Goal: Information Seeking & Learning: Get advice/opinions

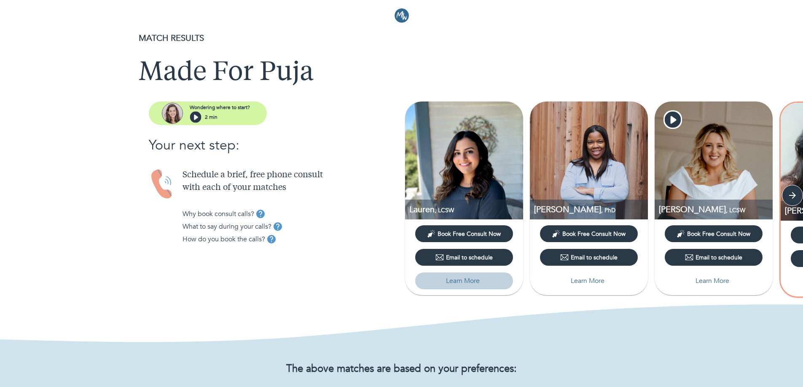
click at [464, 275] on button "Learn More" at bounding box center [464, 281] width 98 height 17
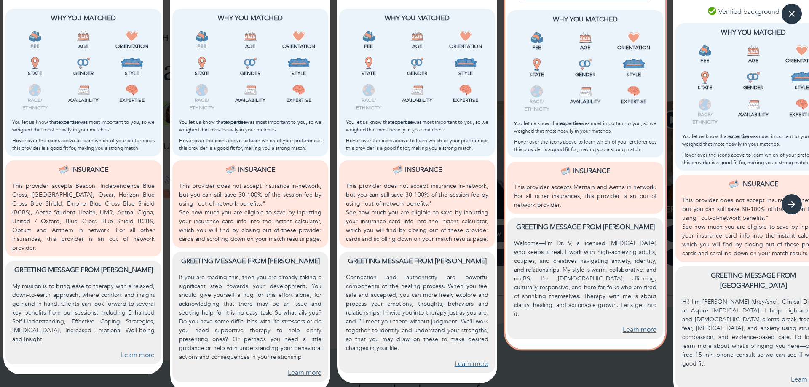
scroll to position [216, 0]
click at [795, 12] on icon "button" at bounding box center [792, 14] width 13 height 13
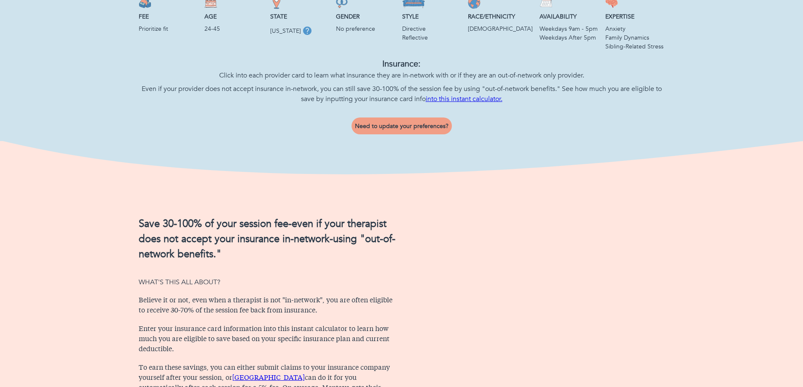
scroll to position [393, 0]
click at [445, 103] on link "into this instant calculator." at bounding box center [464, 98] width 77 height 9
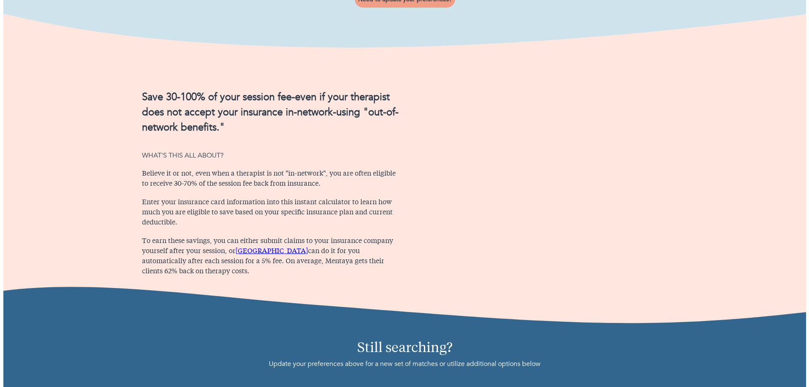
scroll to position [519, 0]
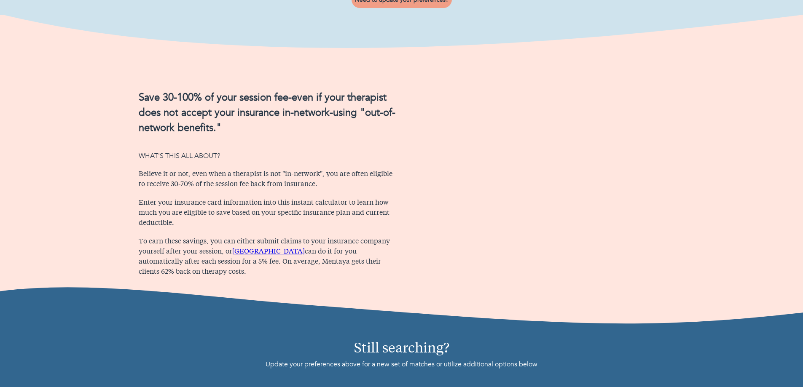
click at [388, 4] on span "Need to update your preferences?" at bounding box center [402, 0] width 94 height 8
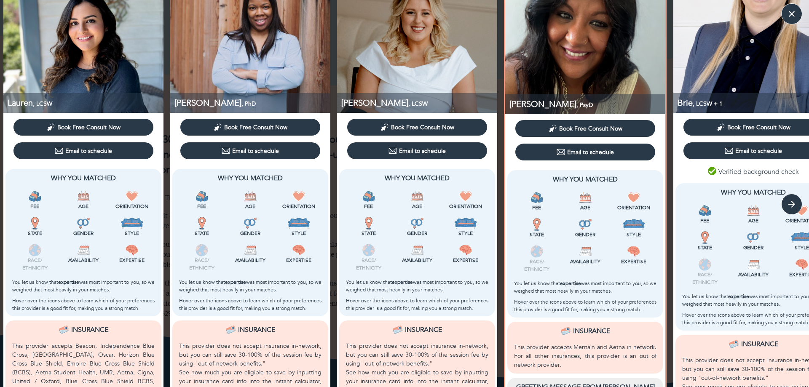
scroll to position [0, 0]
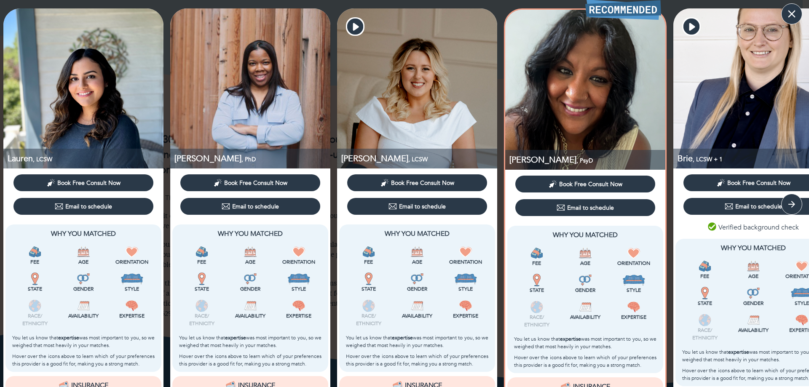
click at [797, 5] on button "button" at bounding box center [791, 13] width 21 height 21
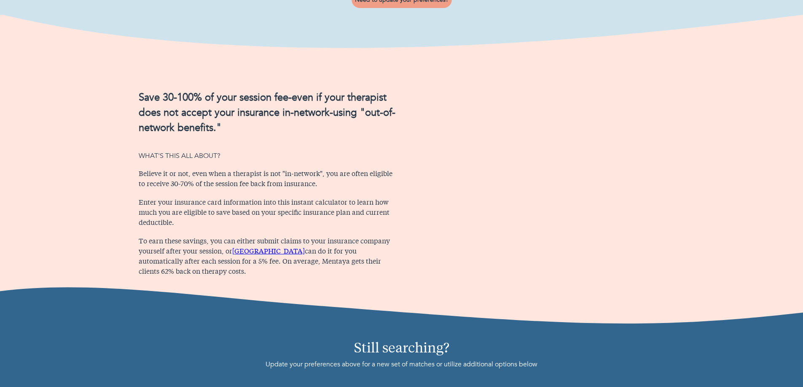
click at [394, 4] on span "Need to update your preferences?" at bounding box center [402, 0] width 94 height 8
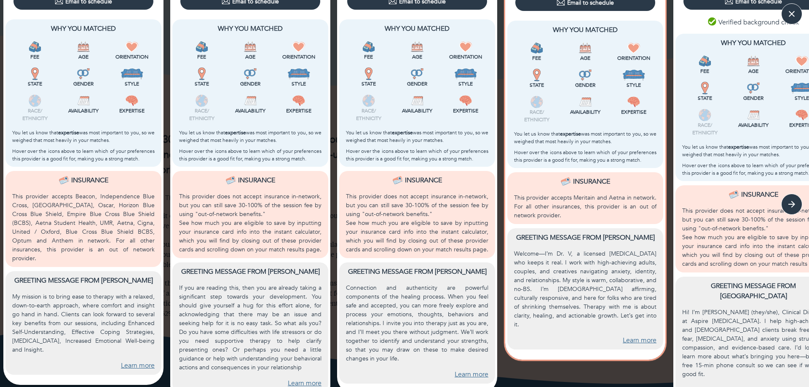
scroll to position [206, 0]
click at [795, 21] on button "button" at bounding box center [791, 13] width 21 height 21
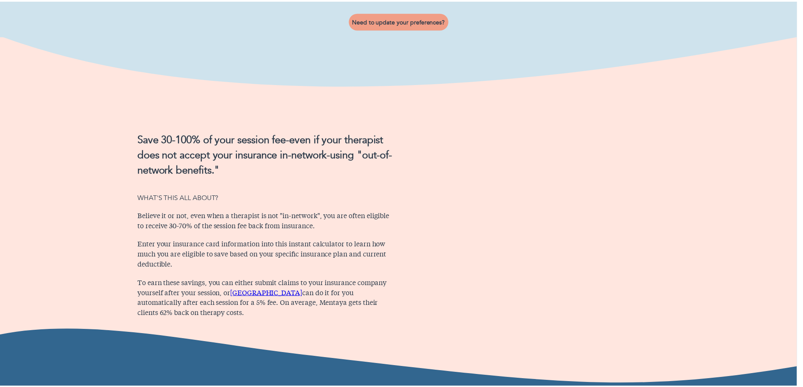
scroll to position [0, 0]
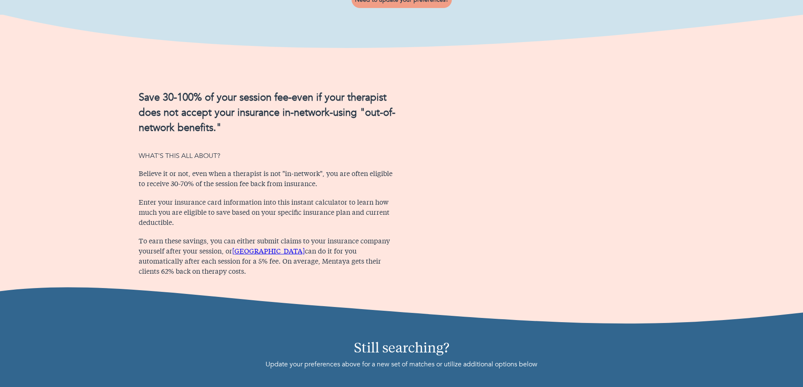
click at [482, 330] on img at bounding box center [401, 308] width 803 height 42
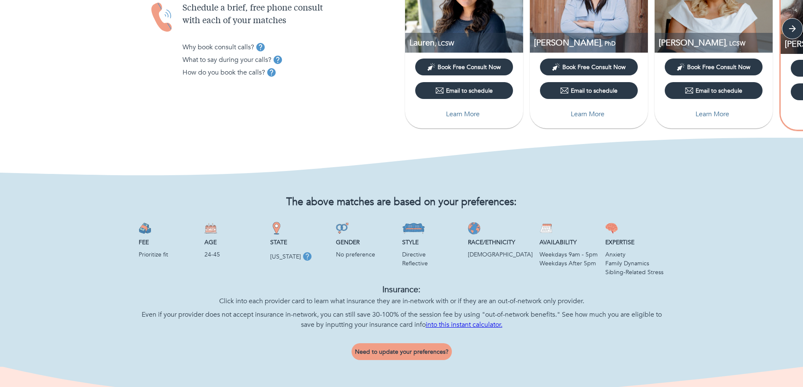
scroll to position [259, 0]
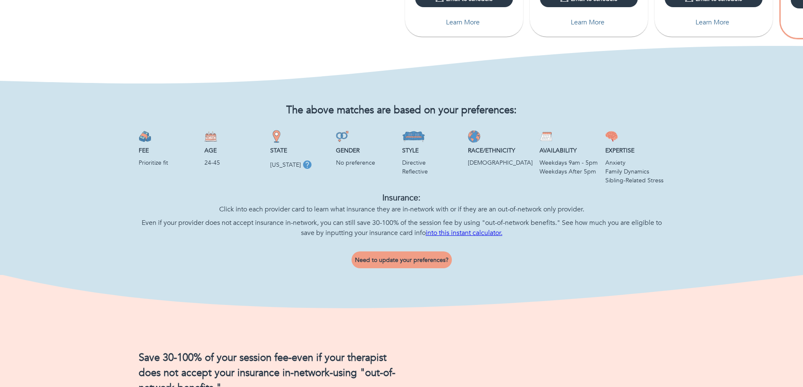
click at [460, 238] on link "into this instant calculator." at bounding box center [464, 232] width 77 height 9
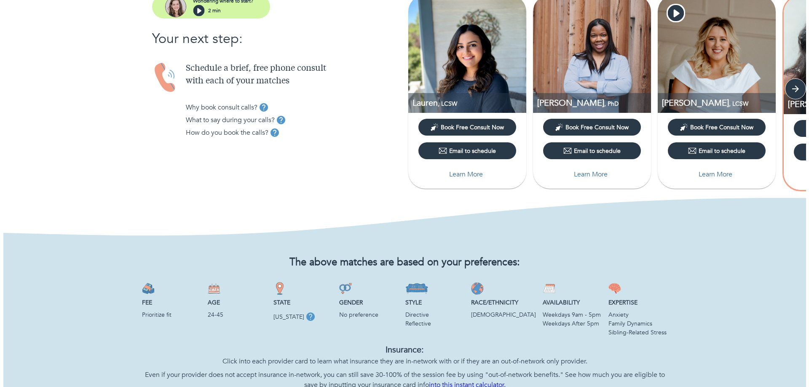
scroll to position [0, 0]
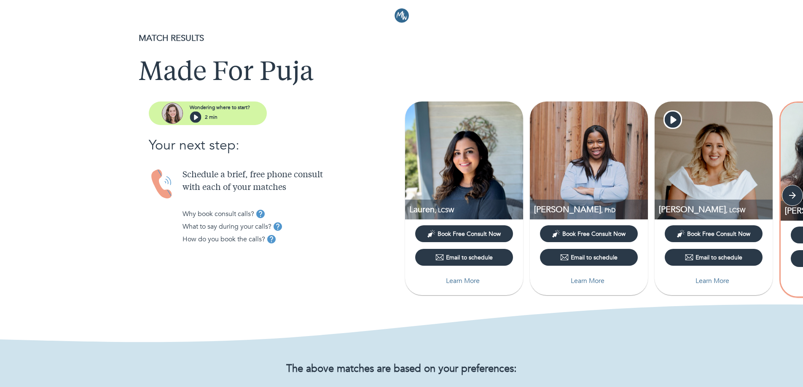
click at [472, 291] on div "Learn More" at bounding box center [464, 281] width 105 height 24
click at [454, 279] on p "Learn More" at bounding box center [463, 281] width 34 height 10
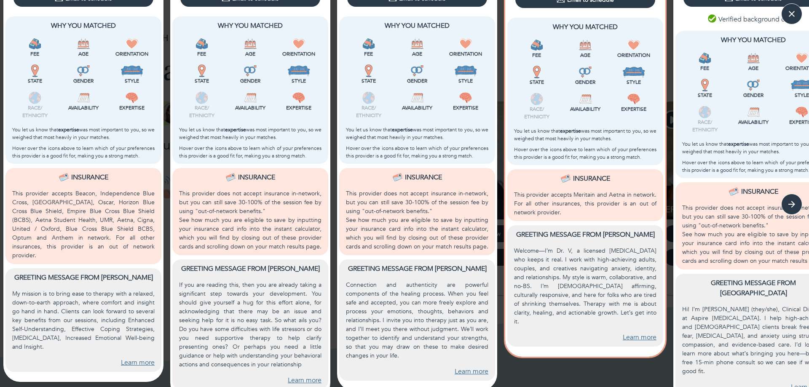
scroll to position [221, 0]
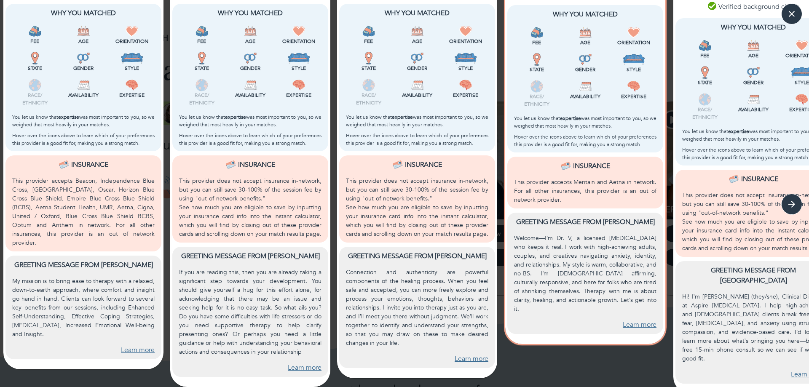
click at [518, 292] on p "Welcome—I’m Dr. V, a licensed psychologist who keeps it real. I work with high-…" at bounding box center [585, 274] width 142 height 80
click at [784, 18] on button "button" at bounding box center [791, 13] width 21 height 21
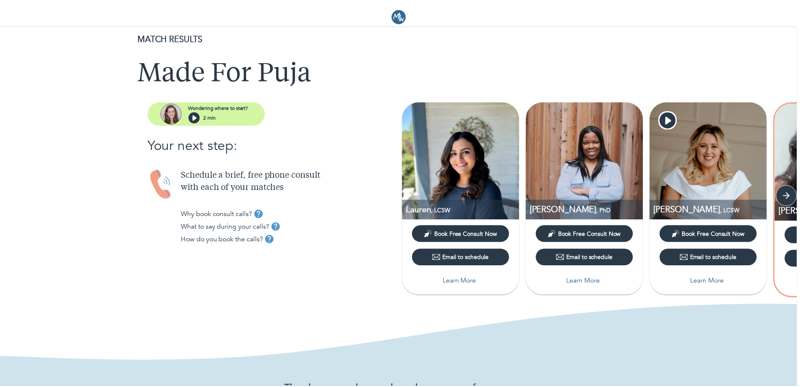
scroll to position [0, 0]
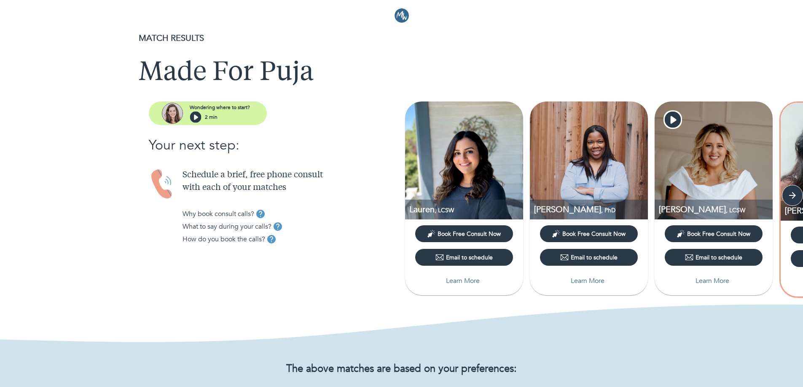
click at [394, 14] on header at bounding box center [401, 12] width 803 height 25
click at [400, 19] on img at bounding box center [402, 15] width 14 height 14
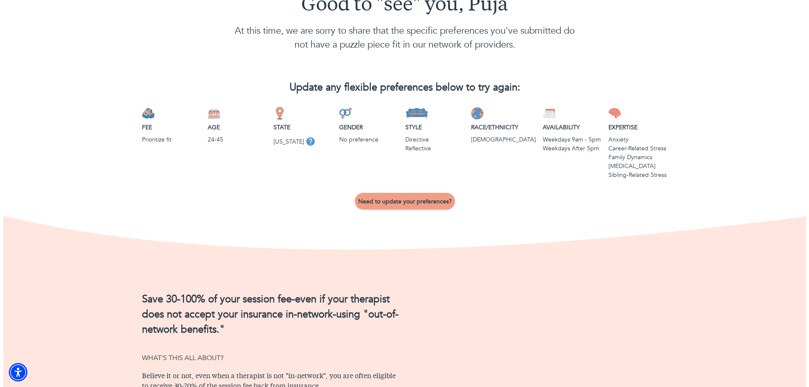
scroll to position [51, 0]
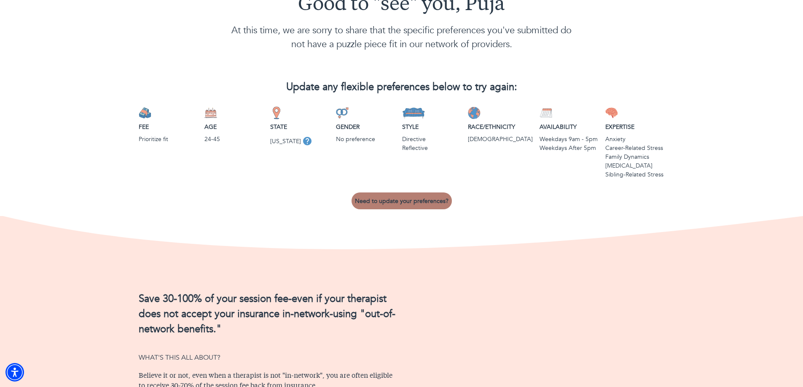
click at [405, 196] on button "Need to update your preferences?" at bounding box center [402, 201] width 100 height 17
select select "6"
select select "2"
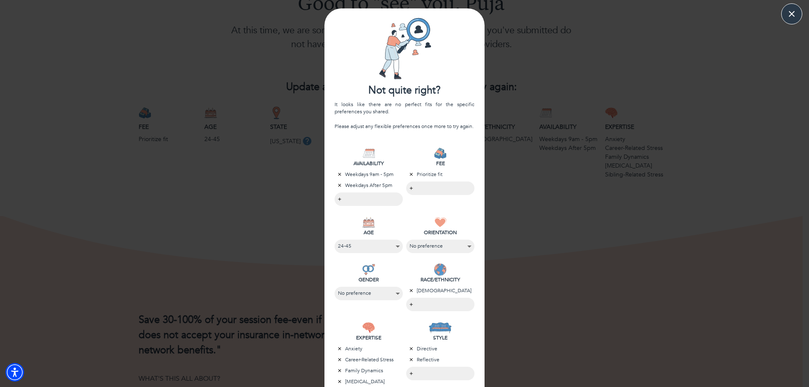
scroll to position [20, 0]
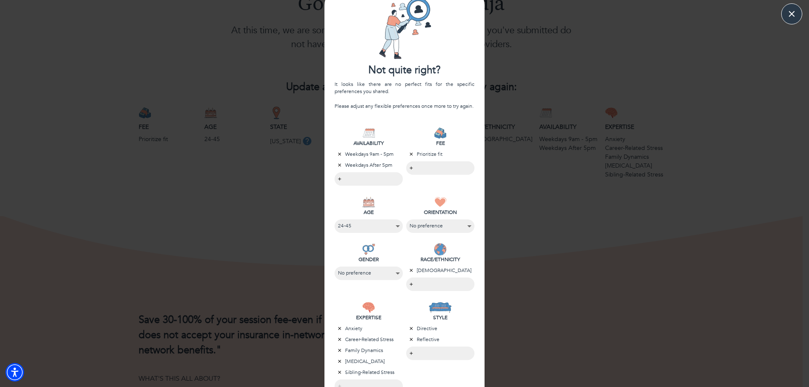
click at [409, 170] on body "Good to "see" you, Puja At this time, we are sorry to share that the specific p…" at bounding box center [404, 142] width 809 height 387
click at [392, 193] on div at bounding box center [404, 193] width 809 height 387
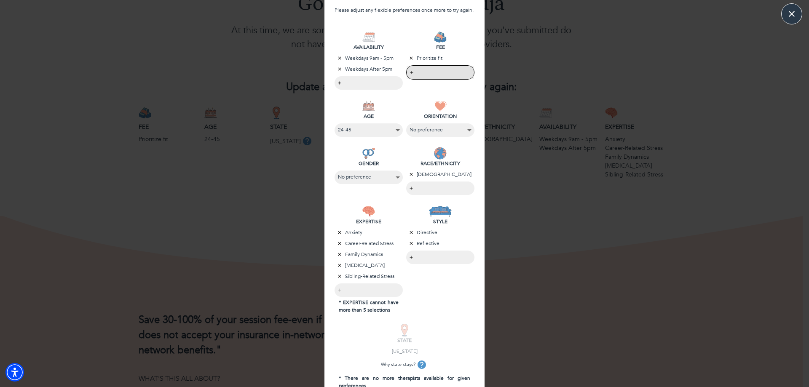
scroll to position [159, 0]
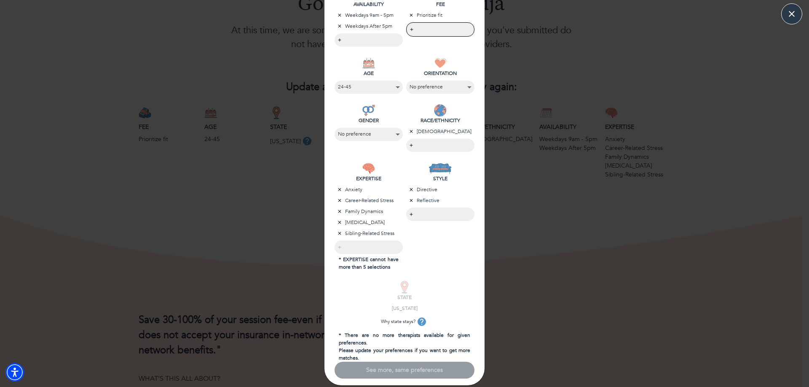
click at [338, 222] on icon "button" at bounding box center [339, 222] width 3 height 3
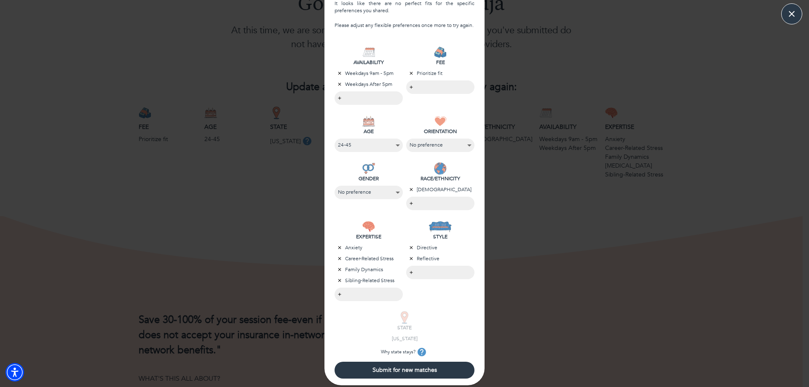
scroll to position [101, 0]
click at [395, 371] on span "Submit for new matches" at bounding box center [404, 370] width 133 height 8
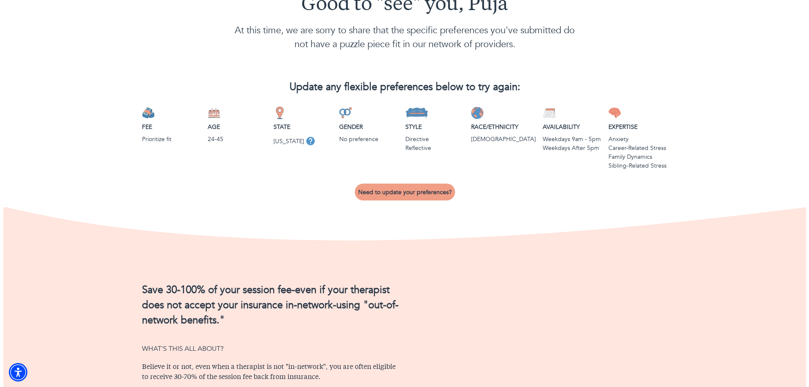
scroll to position [0, 0]
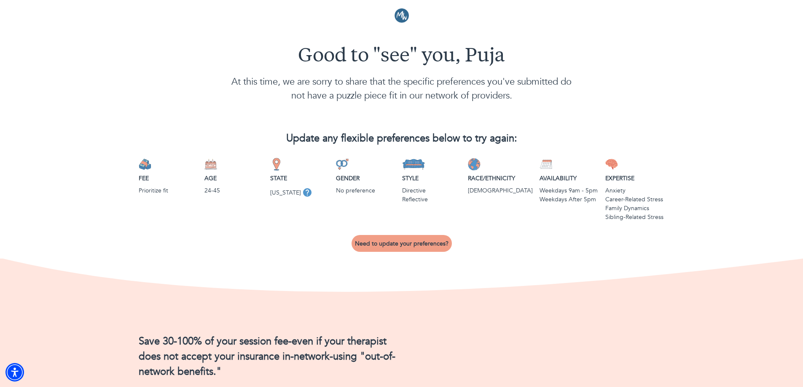
click at [393, 247] on span "Need to update your preferences?" at bounding box center [402, 244] width 94 height 8
select select "6"
select select "2"
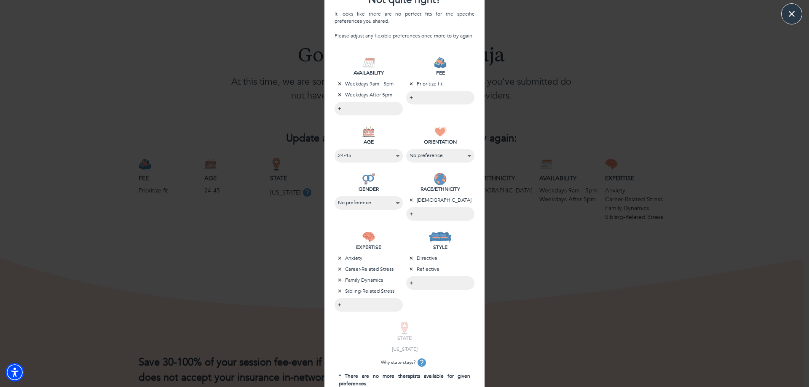
scroll to position [91, 0]
click at [337, 270] on icon "button" at bounding box center [339, 268] width 5 height 5
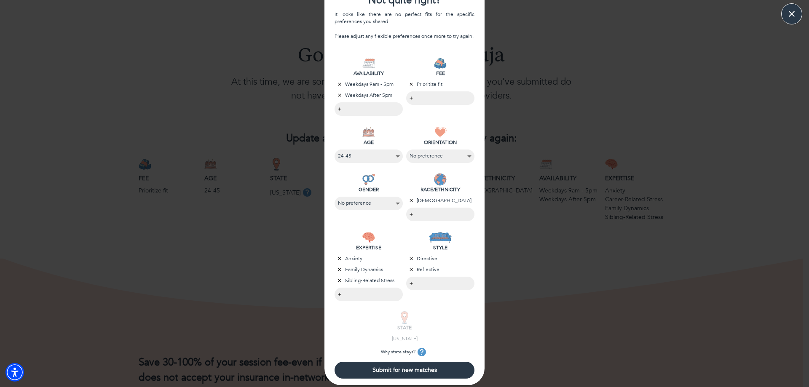
scroll to position [90, 0]
click at [410, 368] on span "Submit for new matches" at bounding box center [404, 370] width 133 height 8
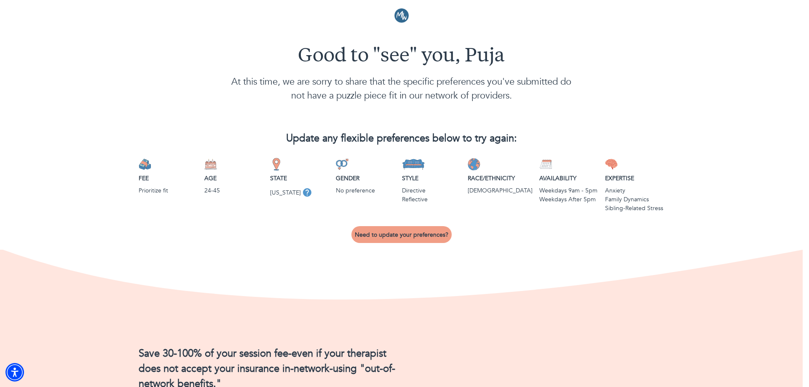
scroll to position [0, 0]
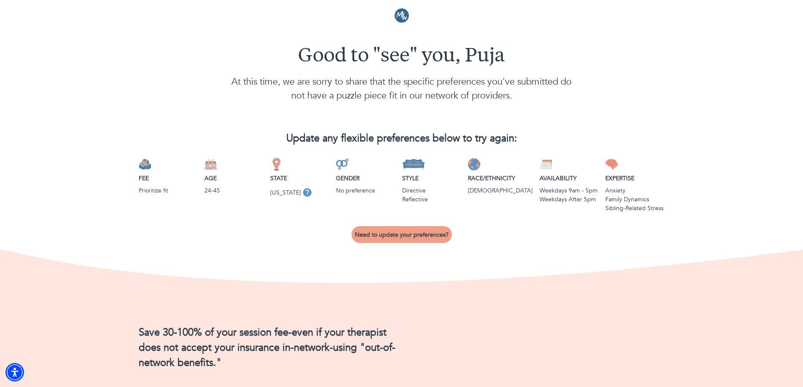
click at [385, 248] on div "Update any flexible preferences below to try again: Fee Prioritize fit Age [DEM…" at bounding box center [401, 183] width 607 height 134
click at [377, 232] on span "Need to update your preferences?" at bounding box center [402, 235] width 94 height 8
select select "6"
select select "2"
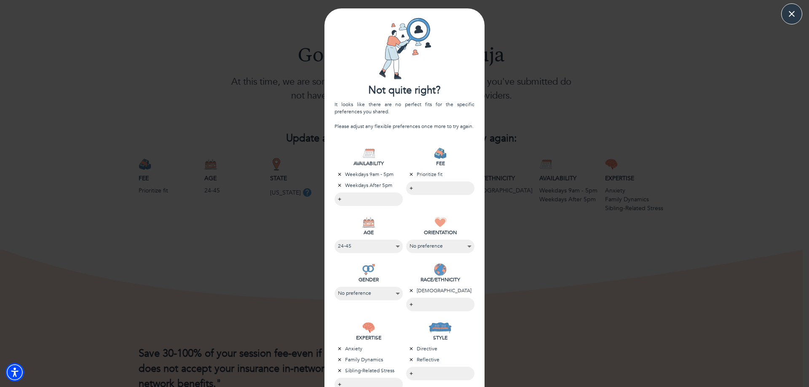
click at [410, 291] on icon "button" at bounding box center [411, 290] width 3 height 3
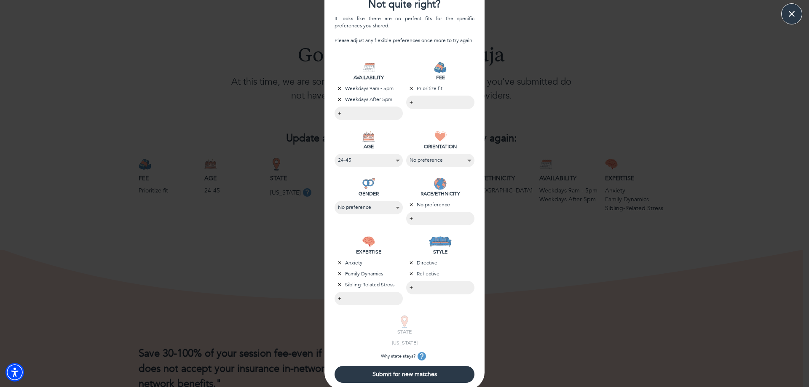
scroll to position [90, 0]
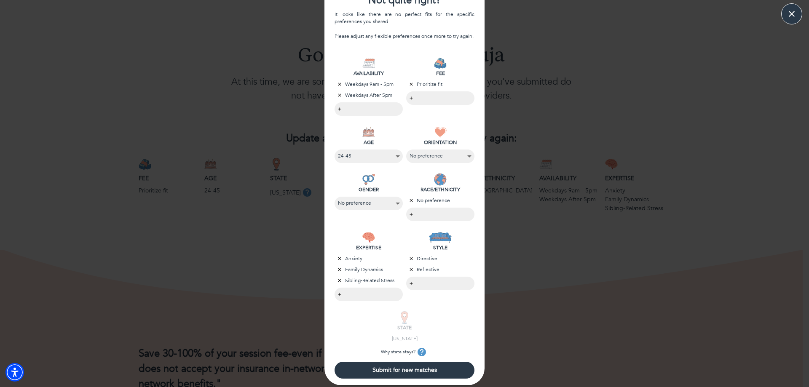
click at [392, 375] on button "Submit for new matches" at bounding box center [405, 370] width 140 height 17
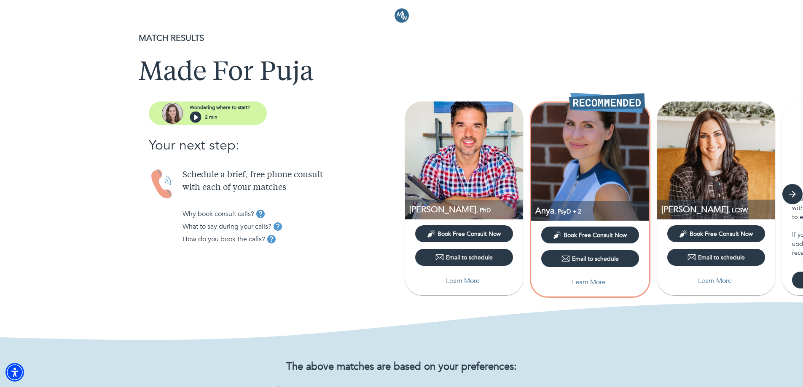
click at [489, 278] on span "Learn More" at bounding box center [464, 281] width 91 height 10
select select "6"
select select "2"
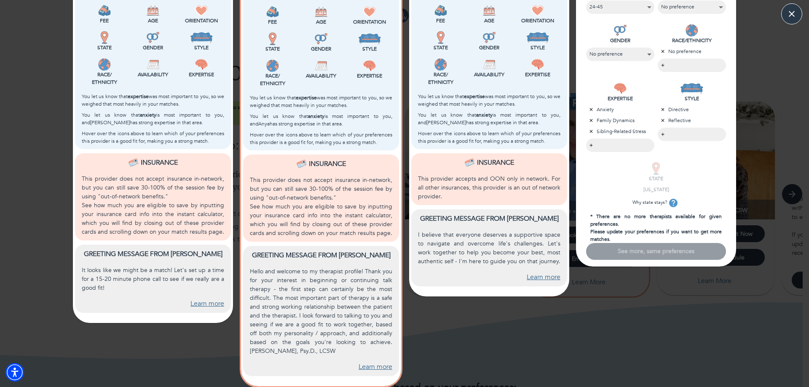
scroll to position [256, 0]
click at [536, 285] on div "Greeting message from [PERSON_NAME] I believe that everyone deserves a supporti…" at bounding box center [489, 247] width 156 height 77
click at [537, 274] on link "Learn more" at bounding box center [544, 277] width 34 height 10
click at [364, 363] on link "Learn more" at bounding box center [376, 367] width 34 height 10
click at [207, 306] on link "Learn more" at bounding box center [208, 304] width 34 height 10
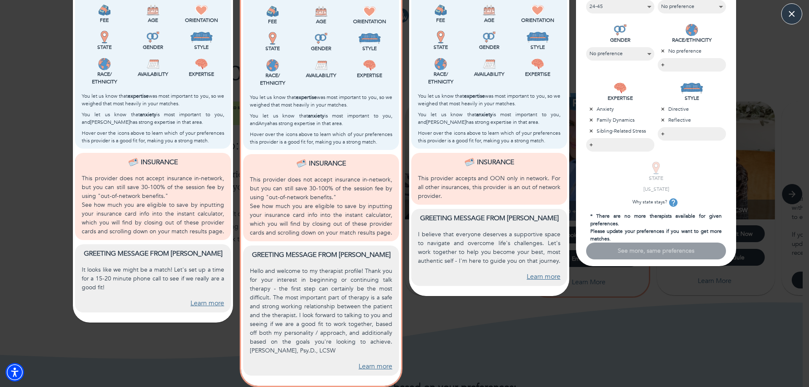
click at [604, 321] on div "Not quite right? First things first: book a consult with at least one of your m…" at bounding box center [656, 69] width 167 height 635
click at [790, 19] on icon "button" at bounding box center [792, 14] width 13 height 13
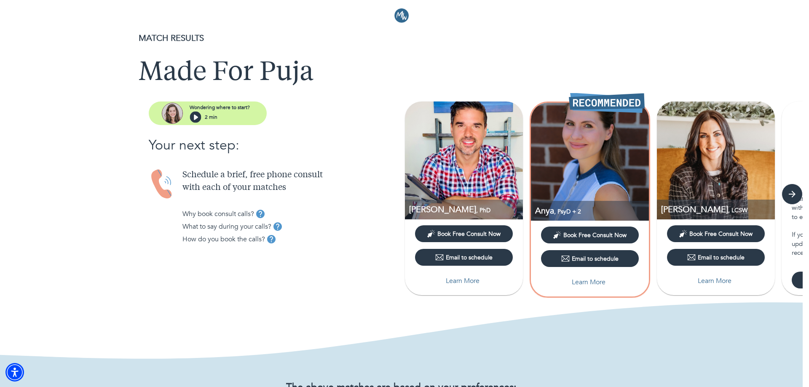
scroll to position [0, 0]
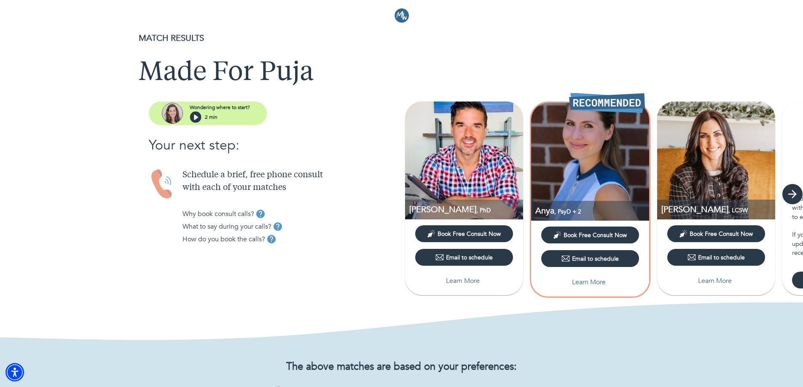
click at [792, 197] on icon "button" at bounding box center [792, 194] width 13 height 13
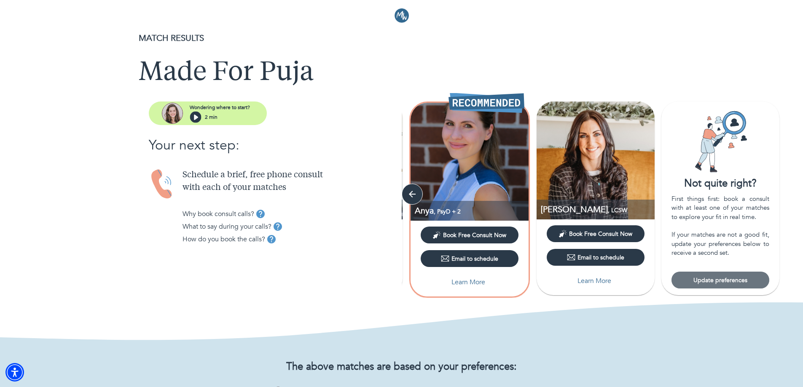
click at [719, 278] on span "Update preferences" at bounding box center [720, 280] width 91 height 8
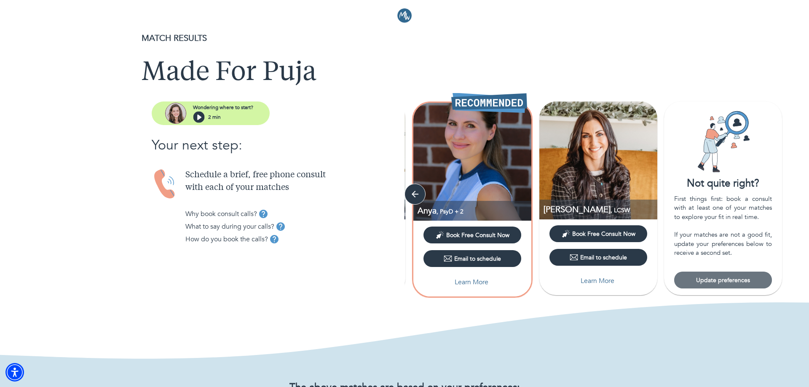
select select "6"
select select "2"
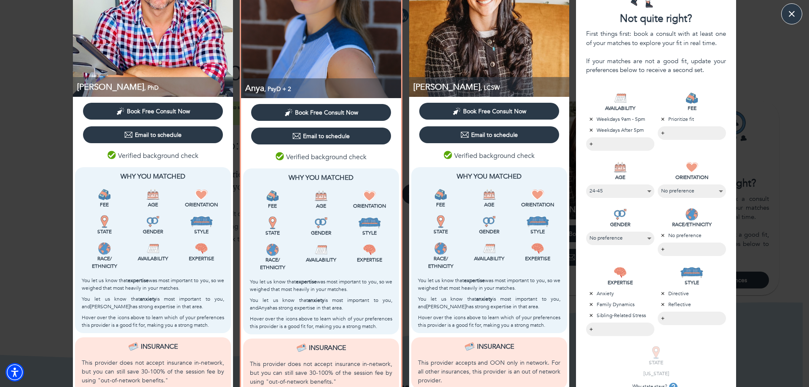
scroll to position [144, 0]
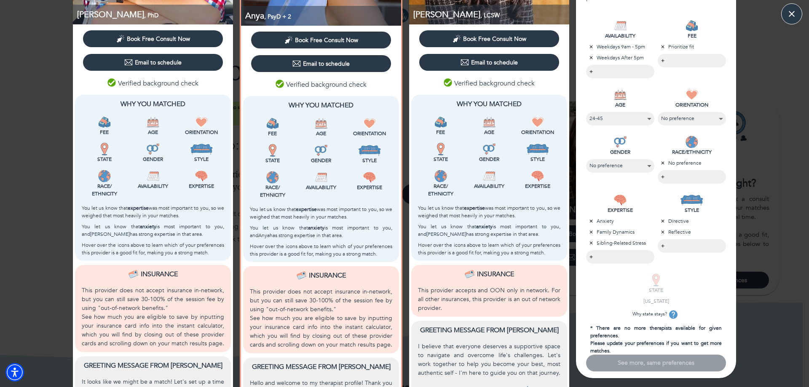
click at [770, 329] on div "[PERSON_NAME] , PhD Book Free Consult Now Email to schedule Verified background…" at bounding box center [404, 181] width 809 height 635
click at [793, 16] on icon "button" at bounding box center [792, 14] width 13 height 13
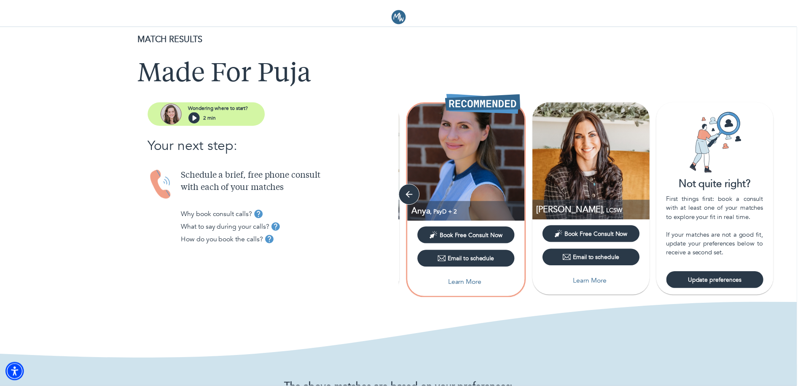
scroll to position [0, 0]
